Goal: Task Accomplishment & Management: Manage account settings

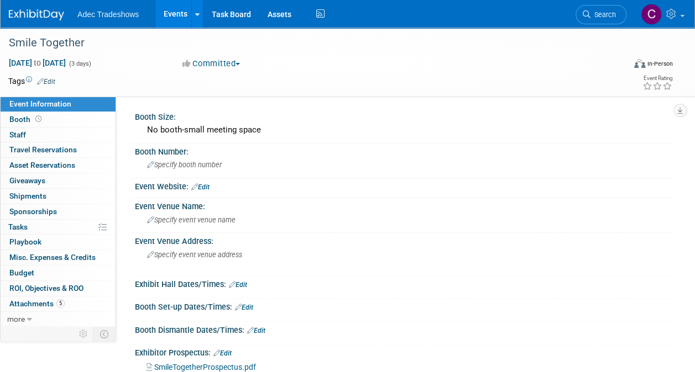
click at [166, 7] on link "Events" at bounding box center [175, 14] width 40 height 28
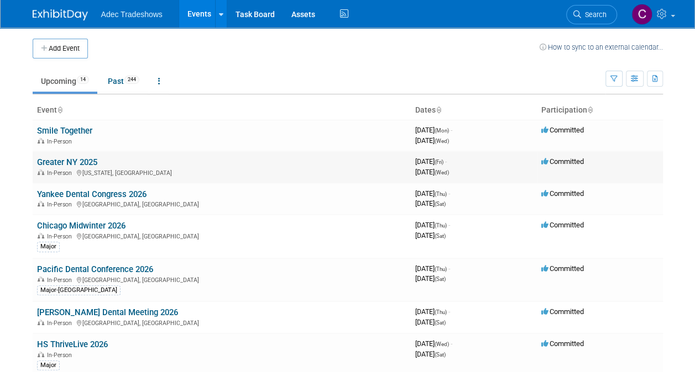
click at [82, 157] on link "Greater NY 2025" at bounding box center [67, 162] width 60 height 10
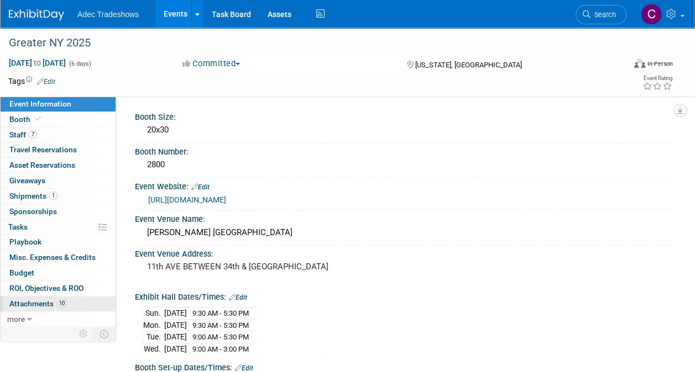
click at [41, 302] on span "Attachments 10" at bounding box center [38, 304] width 58 height 9
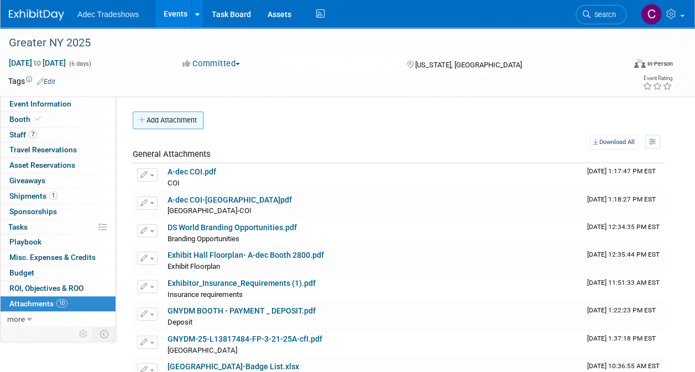
click at [169, 123] on button "Add Attachment" at bounding box center [168, 121] width 71 height 18
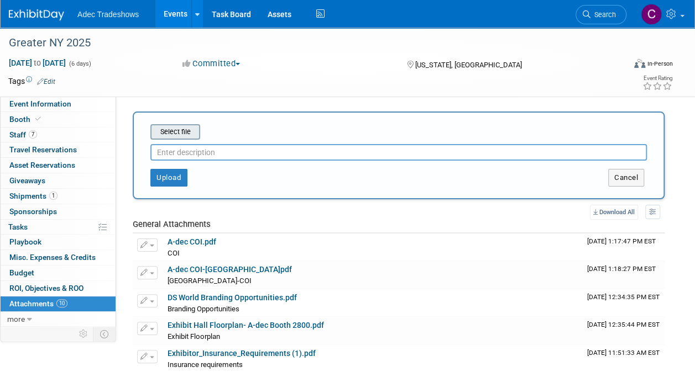
click at [175, 131] on input "file" at bounding box center [133, 131] width 132 height 13
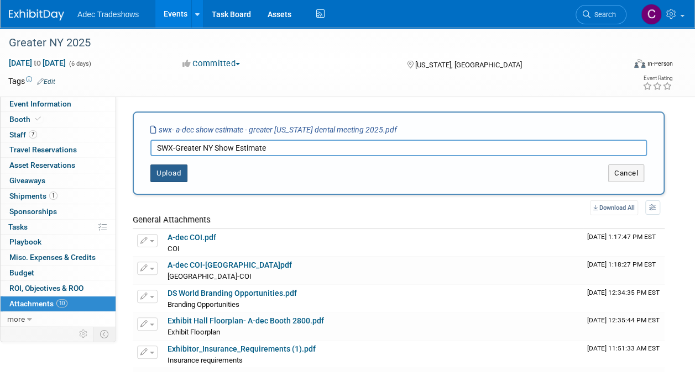
type input "SWX-Greater NY Show Estimate"
click at [174, 175] on button "Upload" at bounding box center [168, 174] width 37 height 18
